Goal: Task Accomplishment & Management: Manage account settings

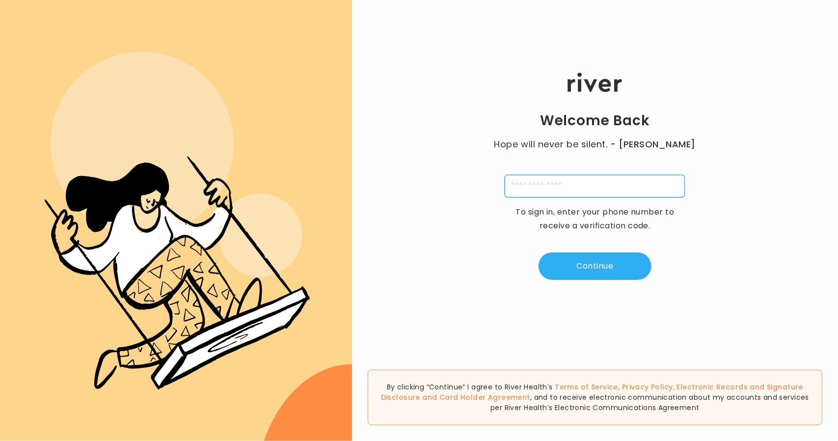
click at [554, 187] on input "tel" at bounding box center [595, 186] width 180 height 23
type input "**********"
click at [605, 272] on button "Continue" at bounding box center [594, 265] width 113 height 27
type input "*"
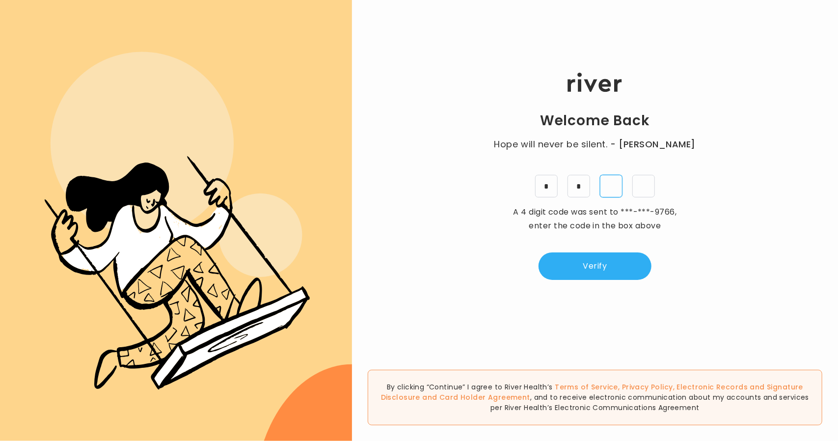
type input "*"
click at [626, 263] on button "Verify" at bounding box center [594, 265] width 113 height 27
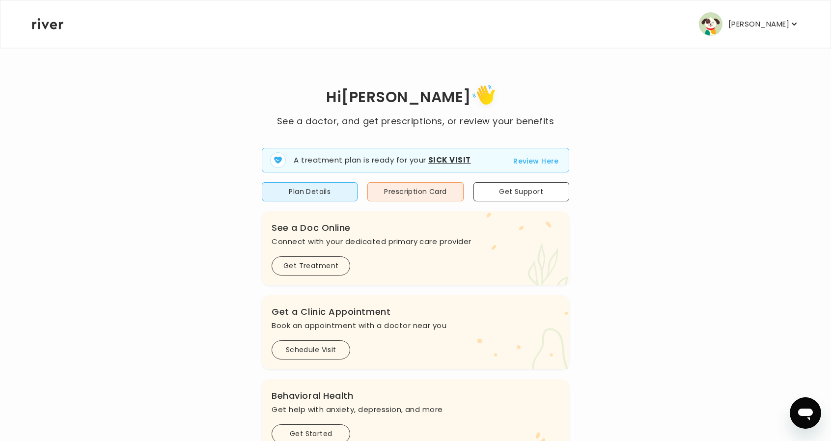
click at [543, 162] on button "Review Here" at bounding box center [536, 161] width 46 height 12
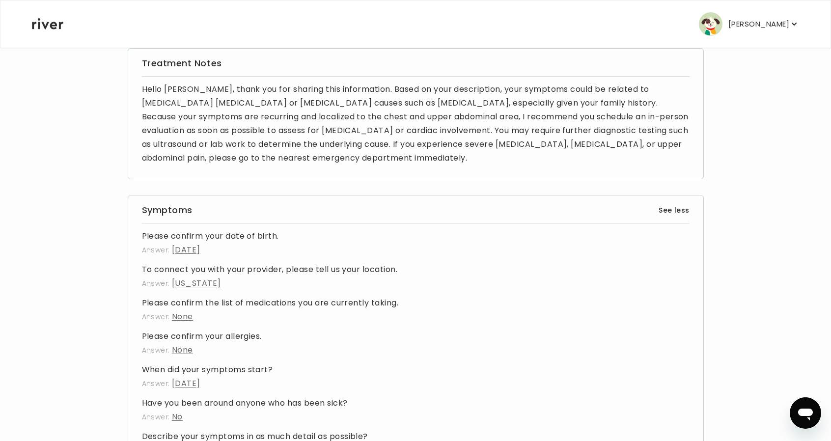
scroll to position [30, 0]
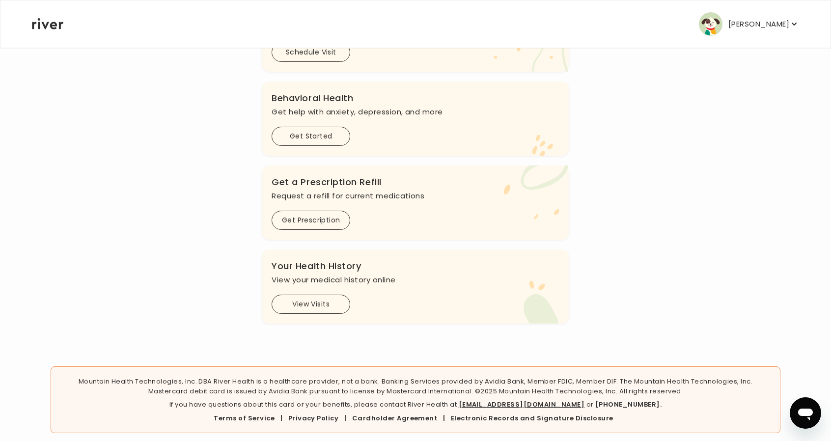
scroll to position [265, 0]
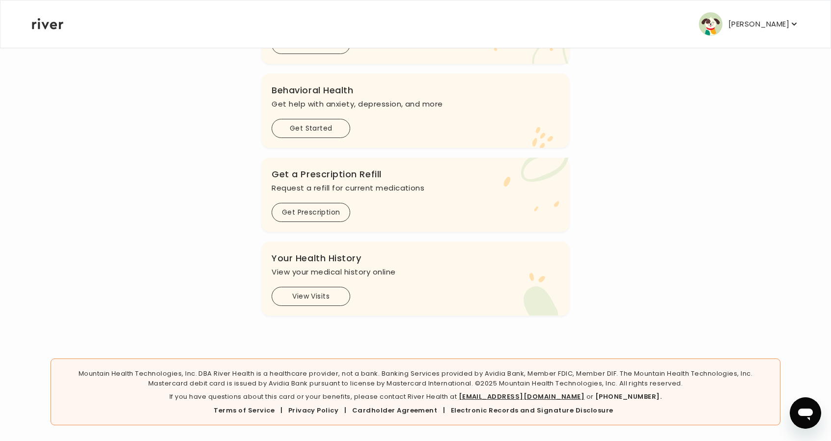
click at [320, 295] on button "View Visits" at bounding box center [310, 296] width 79 height 19
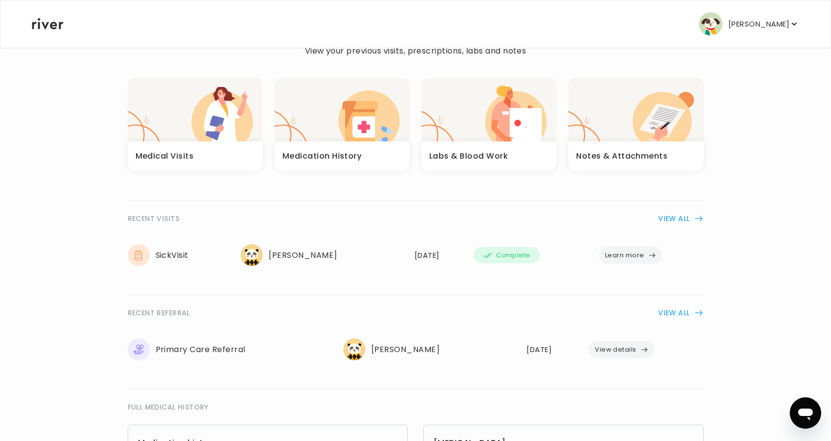
scroll to position [49, 0]
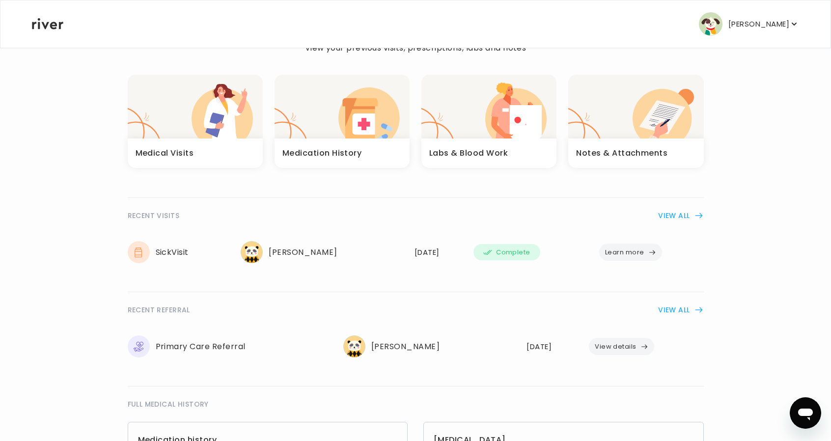
click at [644, 251] on button "Learn more" at bounding box center [630, 251] width 63 height 17
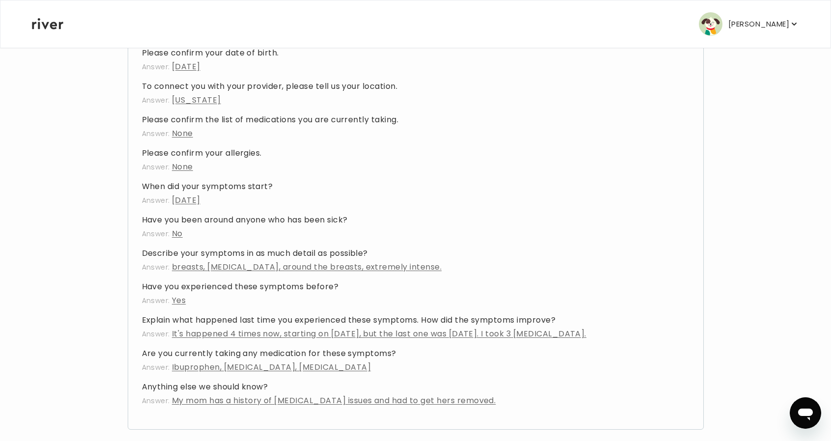
scroll to position [276, 0]
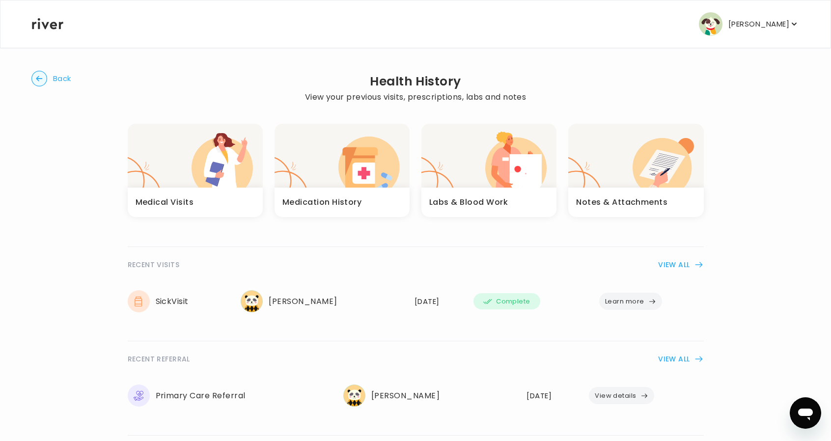
click at [771, 14] on button "[PERSON_NAME]" at bounding box center [748, 24] width 100 height 24
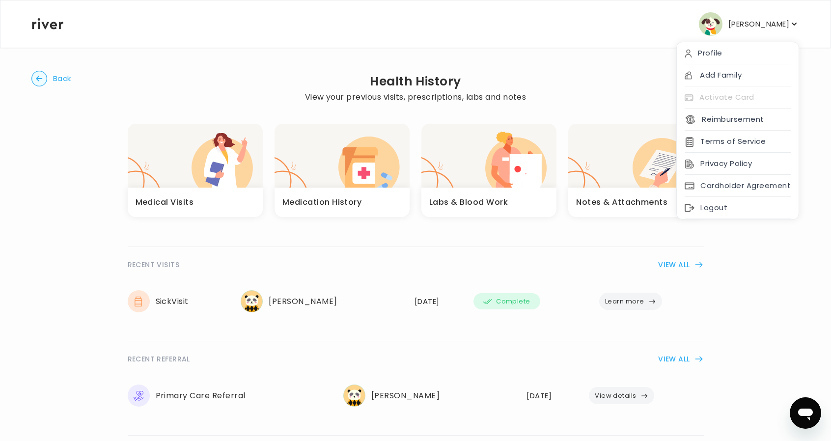
click at [734, 206] on div "Logout" at bounding box center [737, 208] width 122 height 22
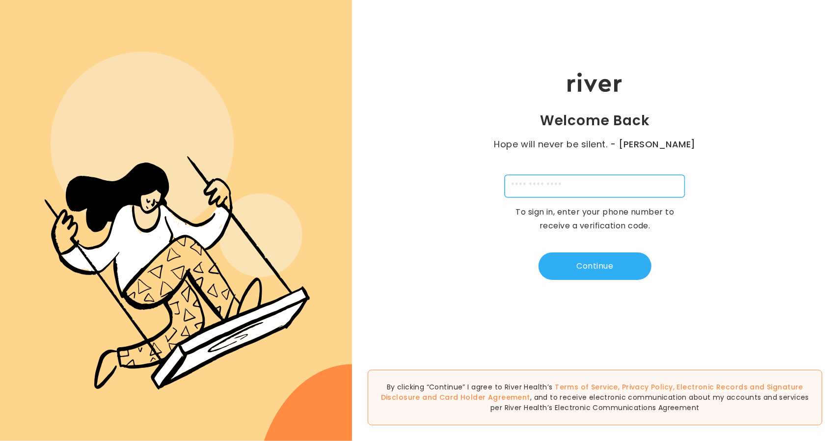
click at [548, 188] on input "tel" at bounding box center [595, 186] width 180 height 23
type input "**********"
click at [587, 264] on button "Continue" at bounding box center [594, 265] width 113 height 27
drag, startPoint x: 543, startPoint y: 157, endPoint x: 549, endPoint y: 170, distance: 14.7
click at [543, 157] on div "Welcome Back Hope will never be silent. - Harvey Milk A 4 digit code was sent t…" at bounding box center [595, 176] width 486 height 265
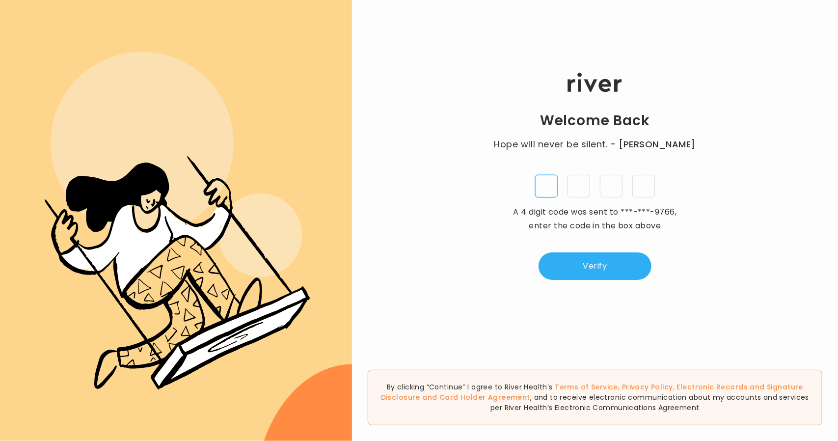
click at [548, 180] on input "tel" at bounding box center [546, 186] width 23 height 23
type input "*"
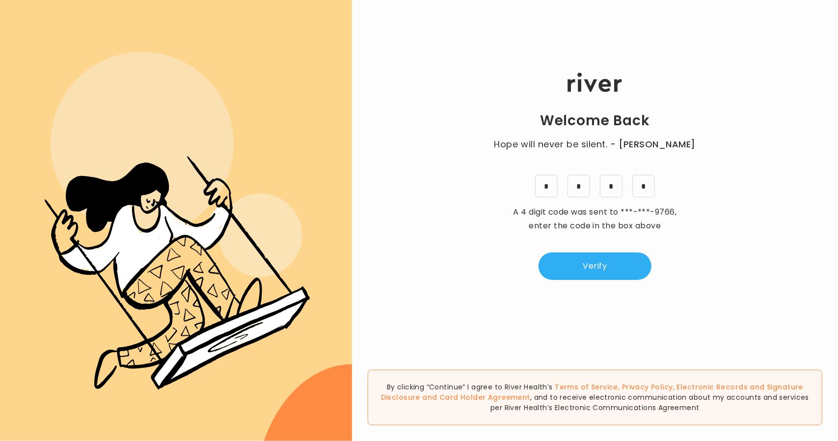
click at [602, 255] on button "Verify" at bounding box center [594, 265] width 113 height 27
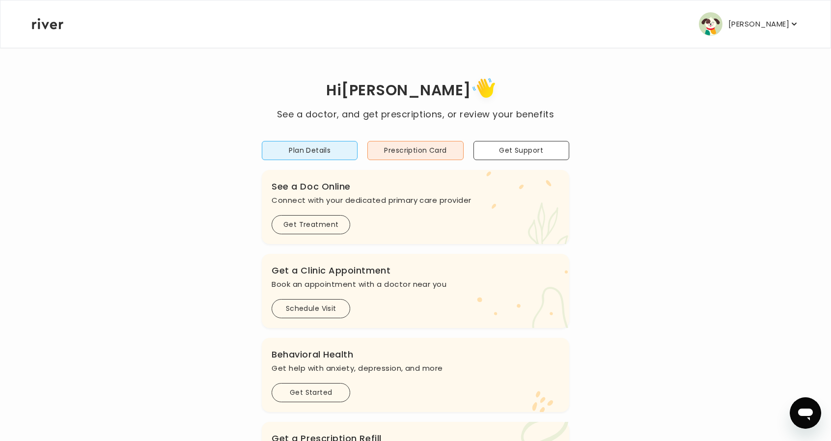
scroll to position [265, 0]
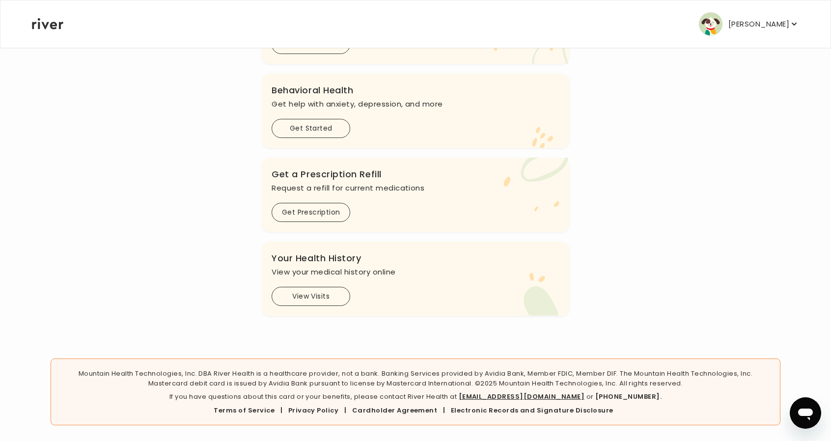
click at [308, 286] on div ".cls-1 { fill: #ffe0ae; } .cls-2 { fill: #eaefd8; } Your Health History View yo…" at bounding box center [415, 279] width 307 height 74
click at [308, 290] on button "View Visits" at bounding box center [310, 296] width 79 height 19
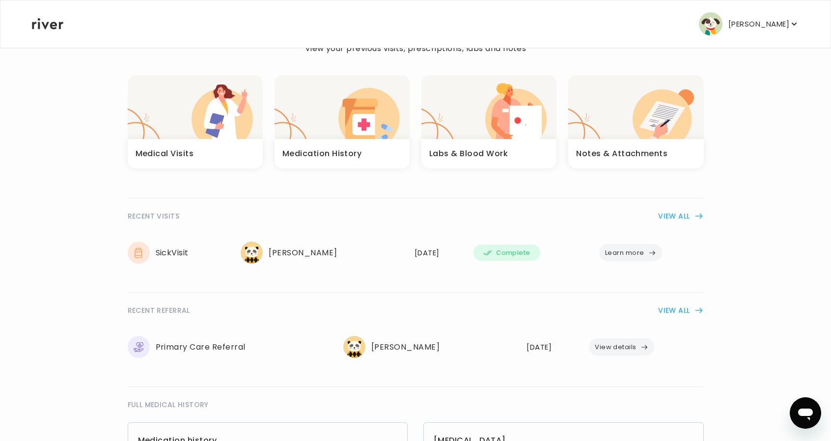
scroll to position [49, 0]
click at [631, 253] on button "Learn more" at bounding box center [630, 251] width 63 height 17
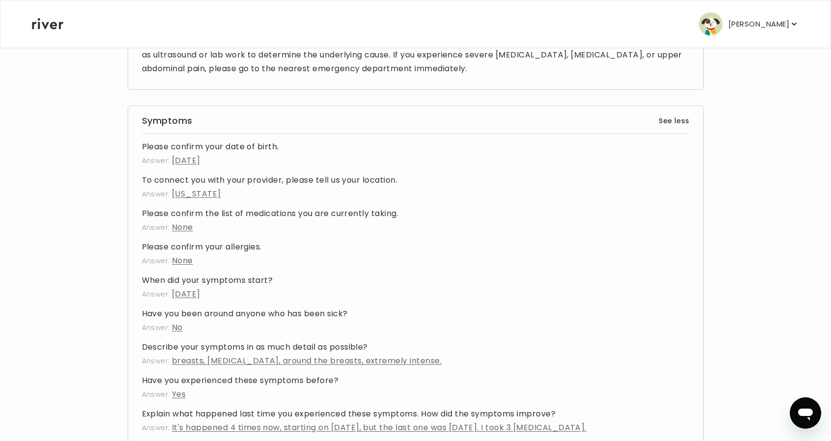
scroll to position [80, 0]
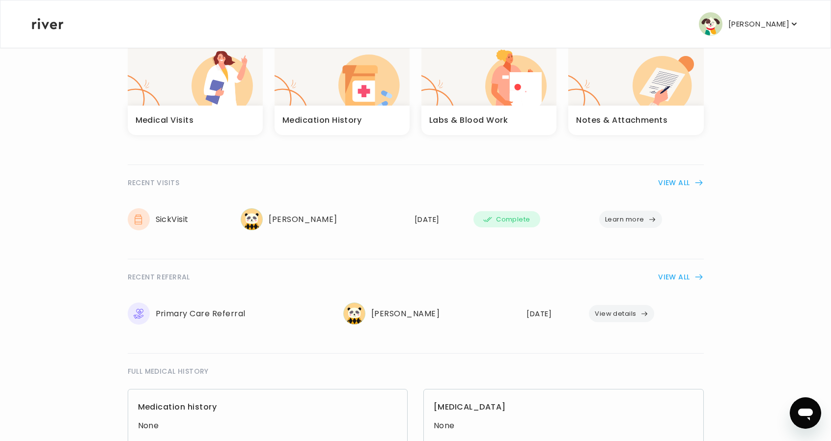
scroll to position [196, 0]
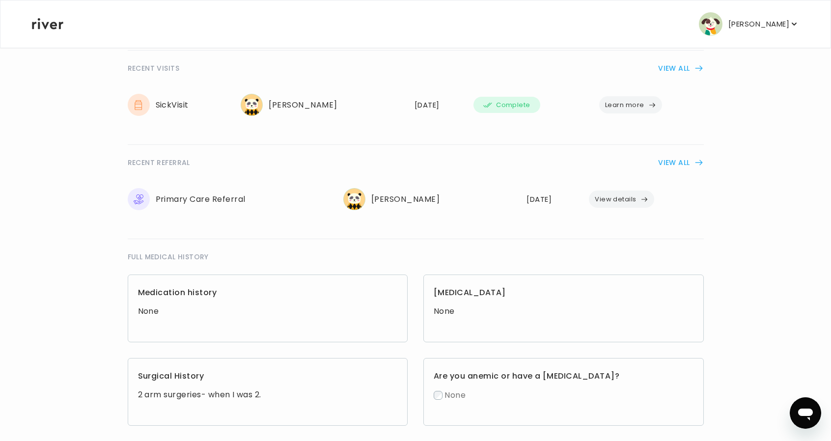
click at [631, 199] on button "View details" at bounding box center [621, 198] width 65 height 17
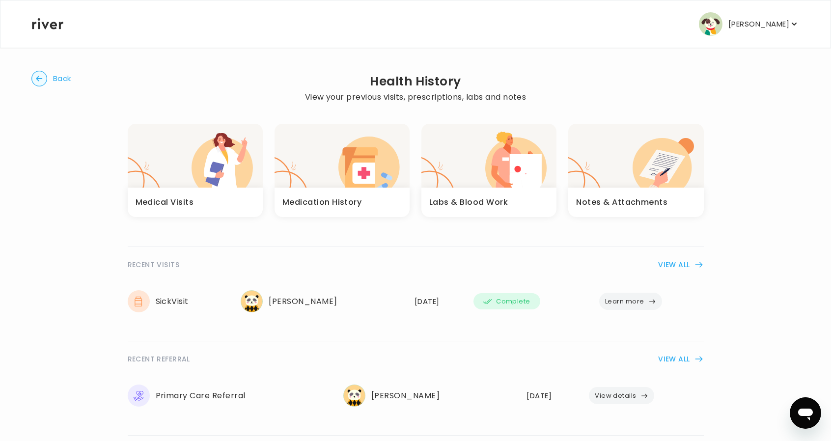
click at [674, 265] on button "VIEW ALL" at bounding box center [680, 265] width 45 height 12
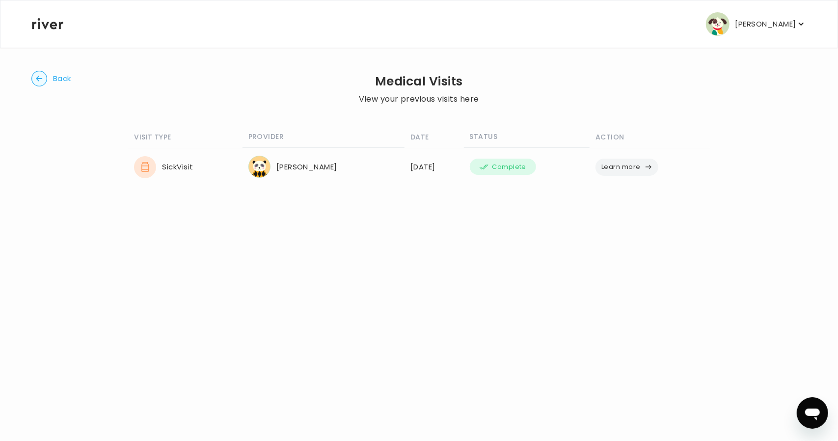
click at [640, 164] on button "Learn more" at bounding box center [626, 167] width 63 height 17
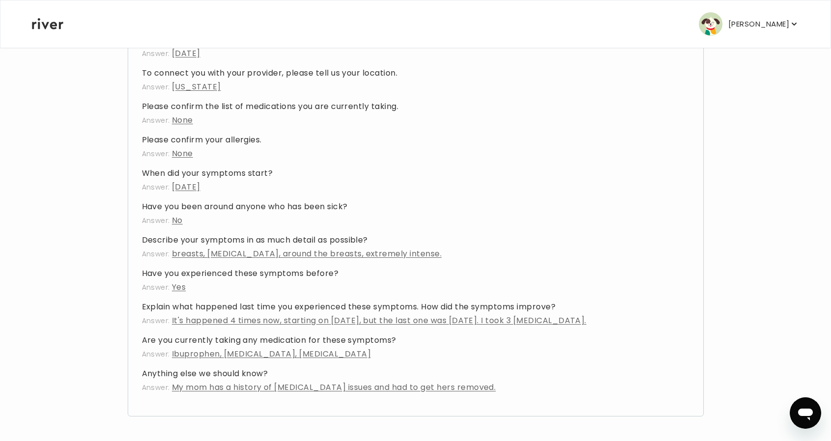
scroll to position [276, 0]
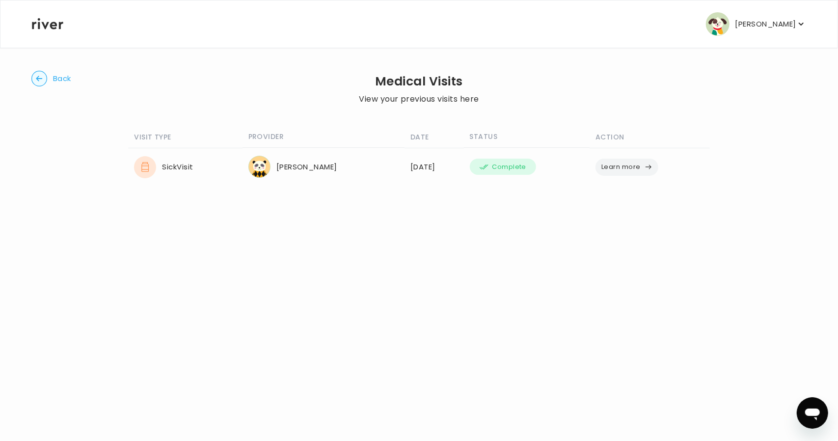
click at [766, 24] on p "[PERSON_NAME]" at bounding box center [765, 24] width 61 height 14
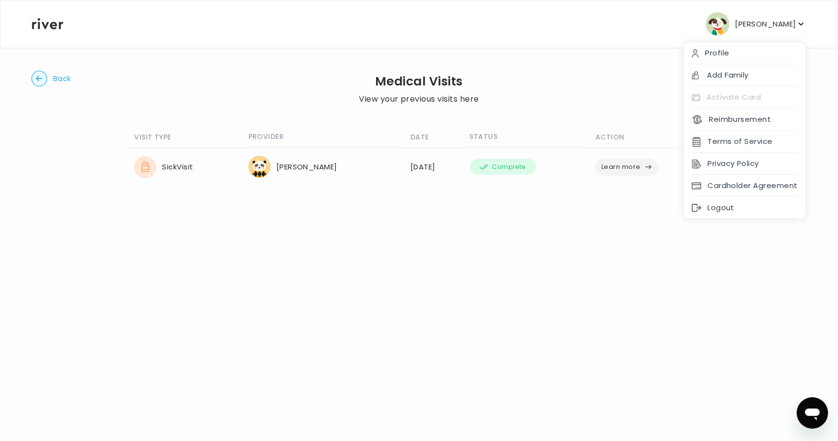
click at [748, 200] on div "Logout" at bounding box center [745, 208] width 122 height 22
